Goal: Task Accomplishment & Management: Complete application form

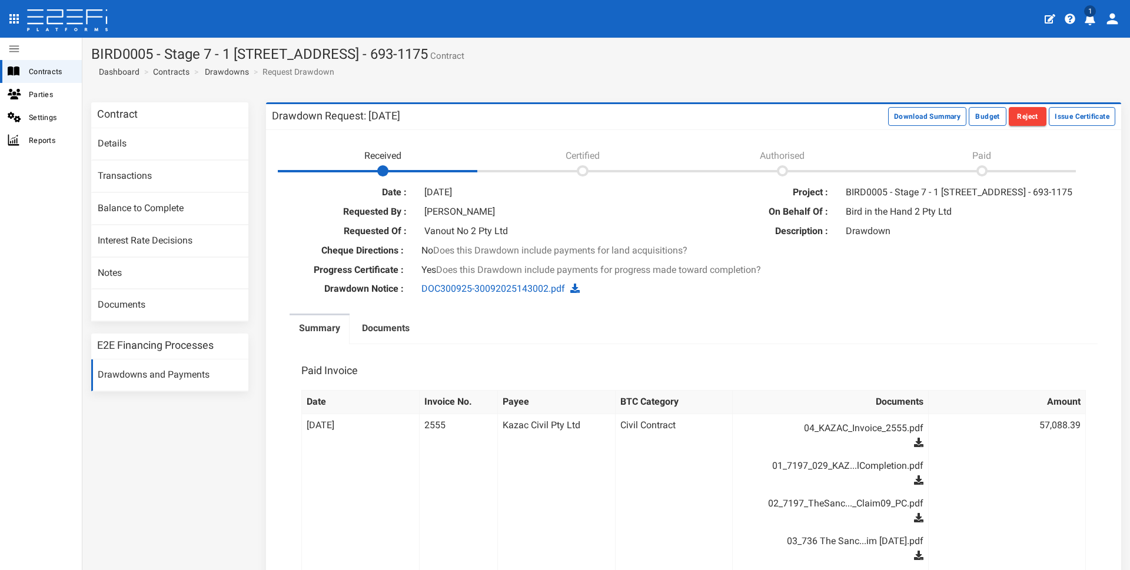
scroll to position [15, 0]
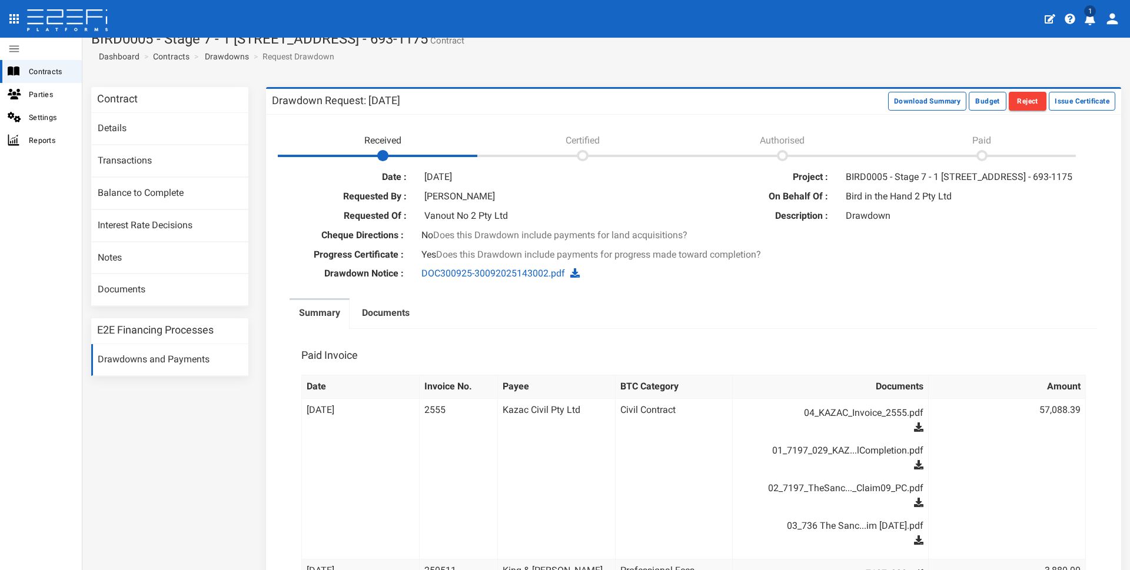
click at [1034, 317] on ul "Summary Documents" at bounding box center [693, 313] width 808 height 31
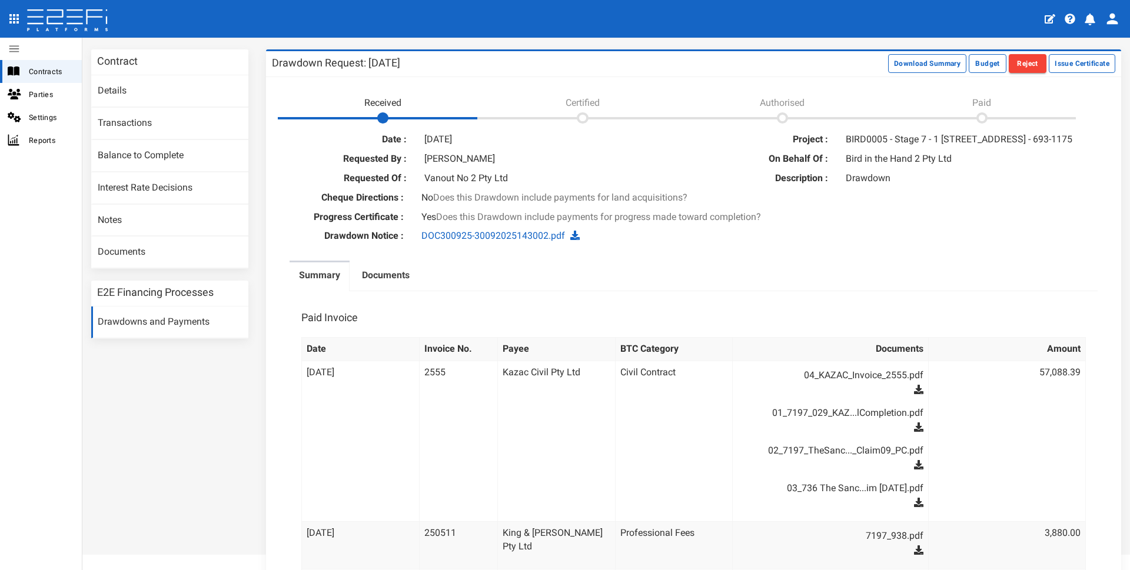
scroll to position [0, 0]
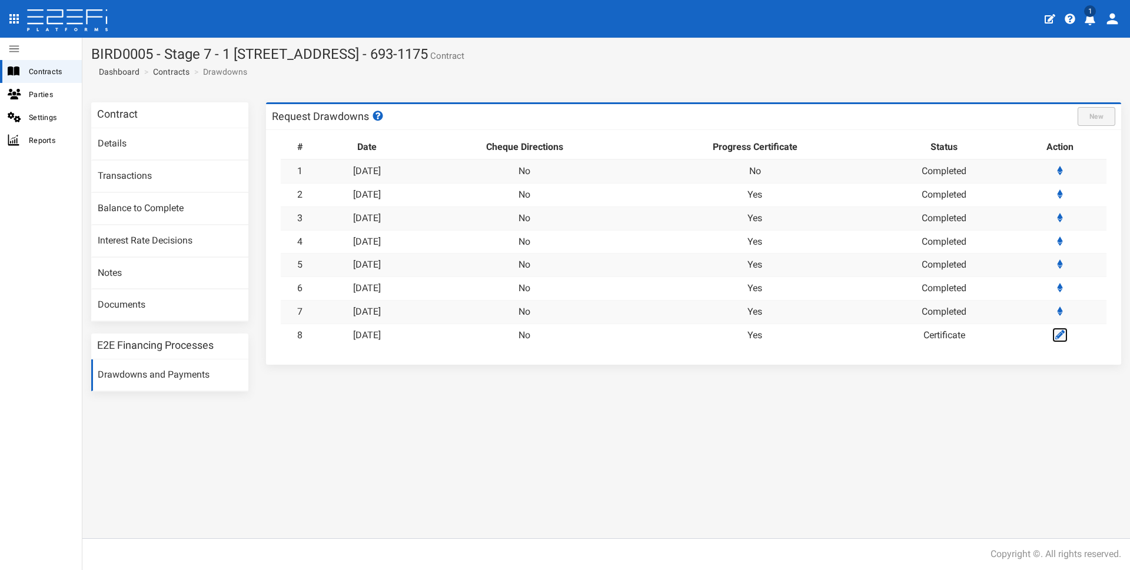
click at [1057, 334] on icon at bounding box center [1059, 334] width 9 height 9
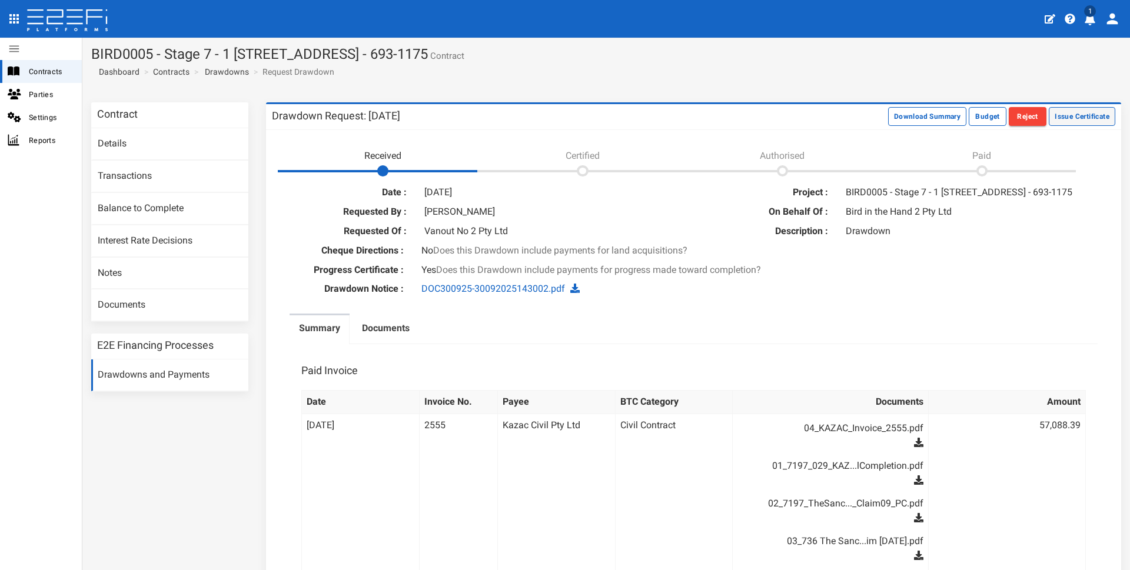
click at [1083, 118] on button "Issue Certificate" at bounding box center [1082, 116] width 66 height 19
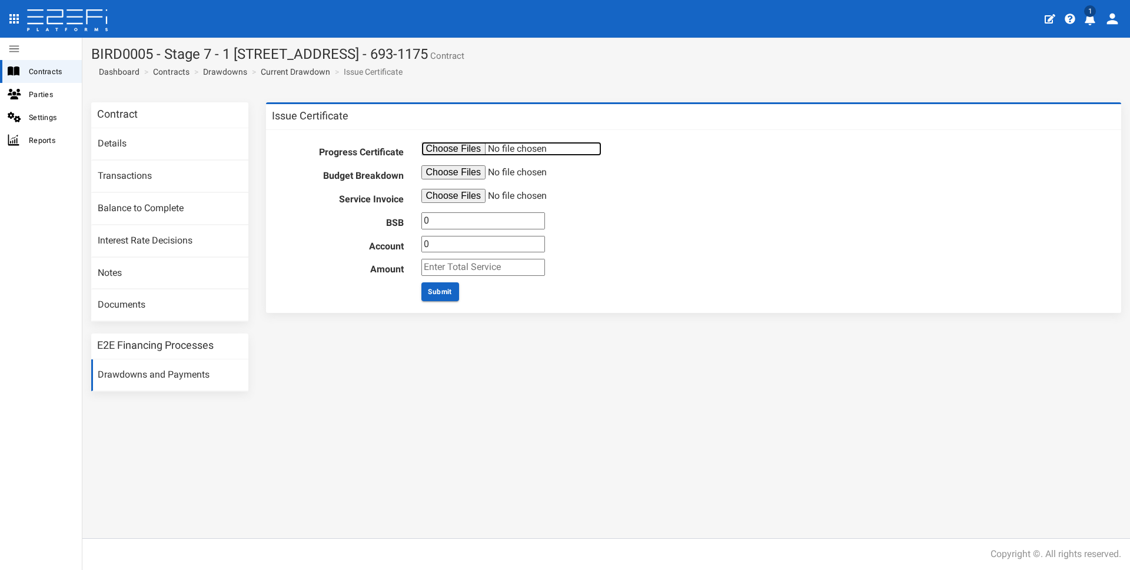
click at [442, 150] on input "file" at bounding box center [511, 149] width 180 height 14
type input "C:\fakepath\PV Rpt 08 S7 20251008 + enc.pdf"
click at [437, 172] on input "file" at bounding box center [511, 172] width 180 height 14
type input "C:\fakepath\PV Rpt 08 S7 Budget Breakdown.pdf"
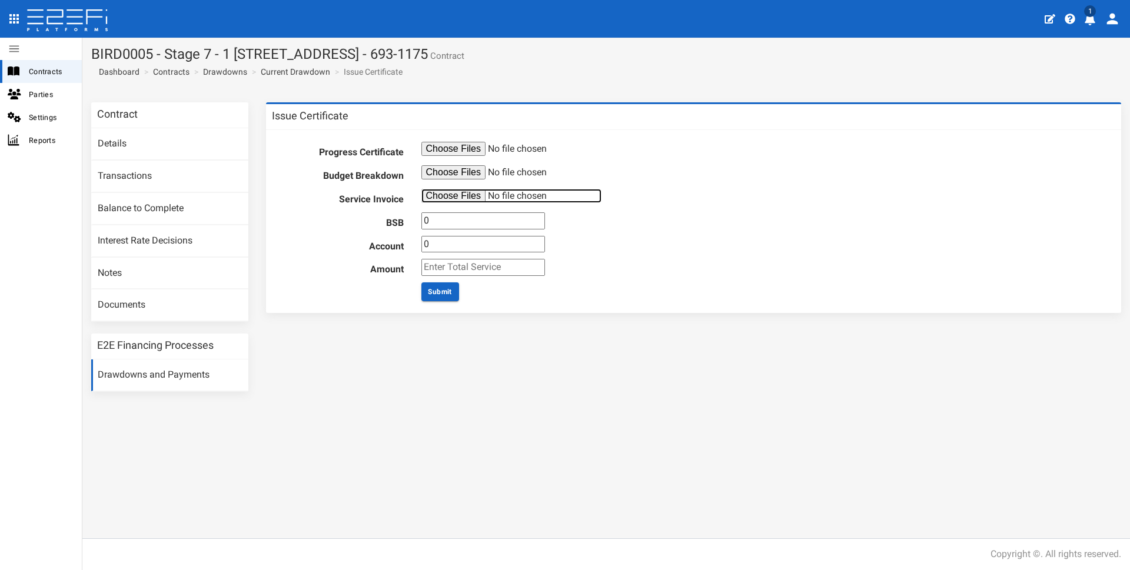
click at [442, 194] on input "file" at bounding box center [511, 196] width 180 height 14
type input "C:\fakepath\Inv_21559_from_Hopkins_Consultants_Pty_Limited.pdf"
drag, startPoint x: 448, startPoint y: 224, endPoint x: 384, endPoint y: 223, distance: 64.1
click at [421, 223] on input "0" at bounding box center [483, 220] width 124 height 17
type input "062592"
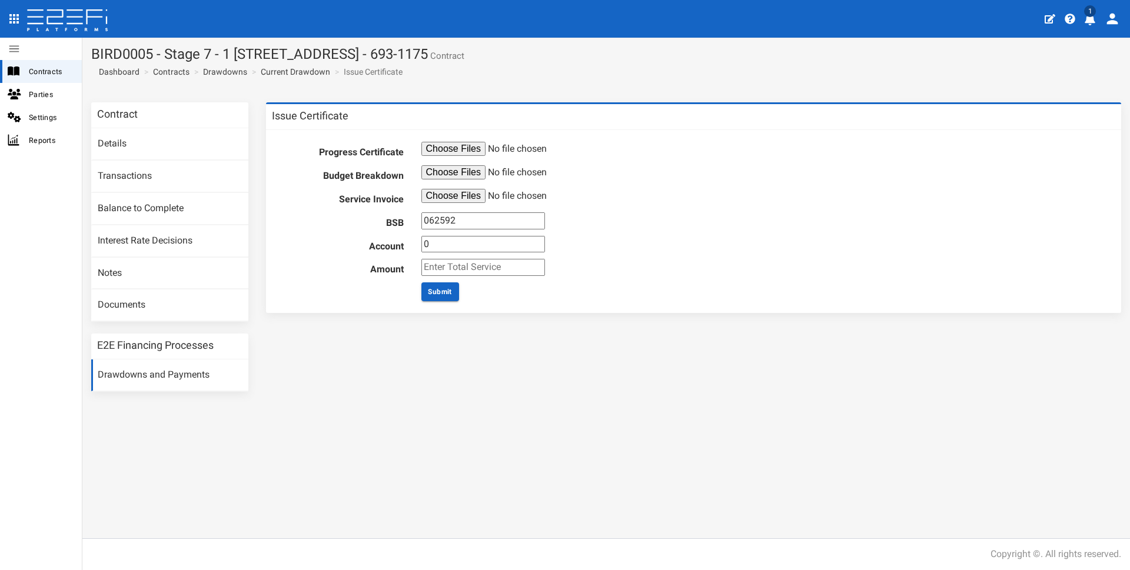
click at [473, 246] on input "0" at bounding box center [483, 244] width 124 height 17
drag, startPoint x: 445, startPoint y: 251, endPoint x: 383, endPoint y: 251, distance: 61.8
click at [421, 251] on input "0" at bounding box center [483, 244] width 124 height 17
type input "10327303"
click at [501, 266] on input "number" at bounding box center [483, 267] width 124 height 17
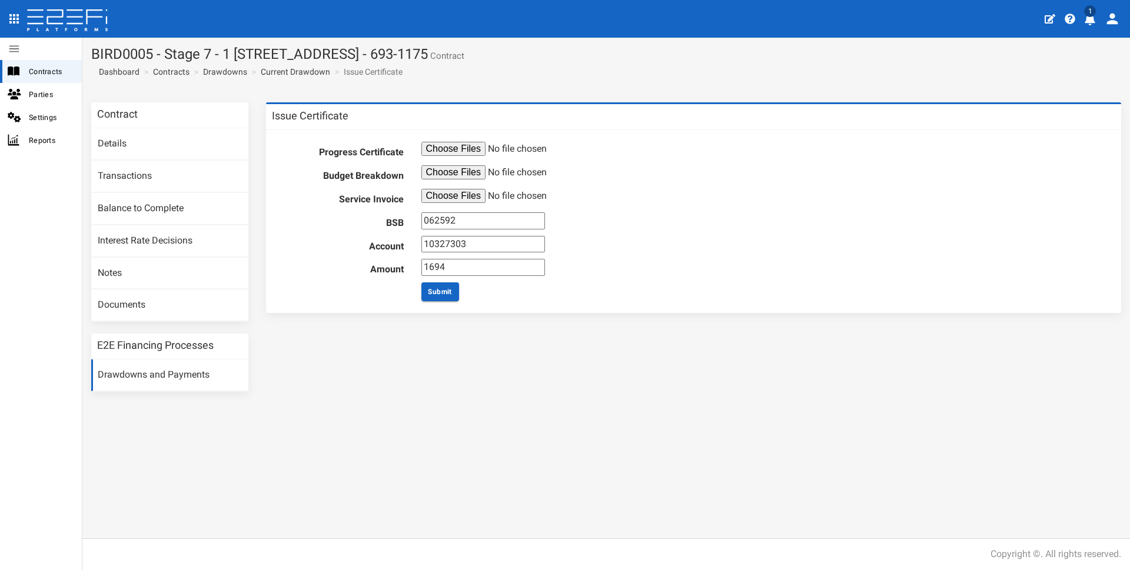
type input "1694"
click at [596, 395] on div "Contract Details Transactions Balance to Complete Interest Rate Decisions Notes…" at bounding box center [605, 252] width 1047 height 301
click at [443, 292] on button "Submit" at bounding box center [440, 291] width 38 height 19
